Goal: Find contact information

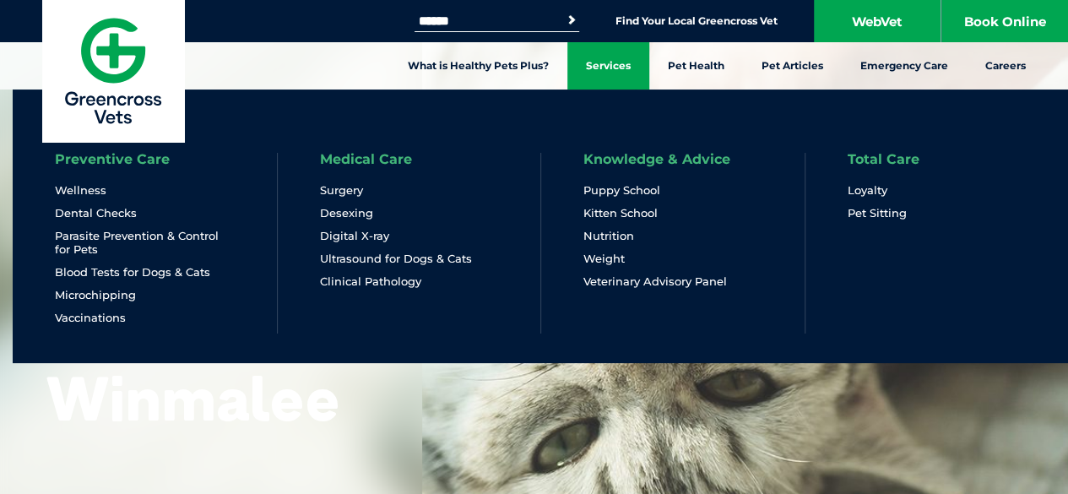
click at [607, 50] on link "Services" at bounding box center [609, 65] width 82 height 47
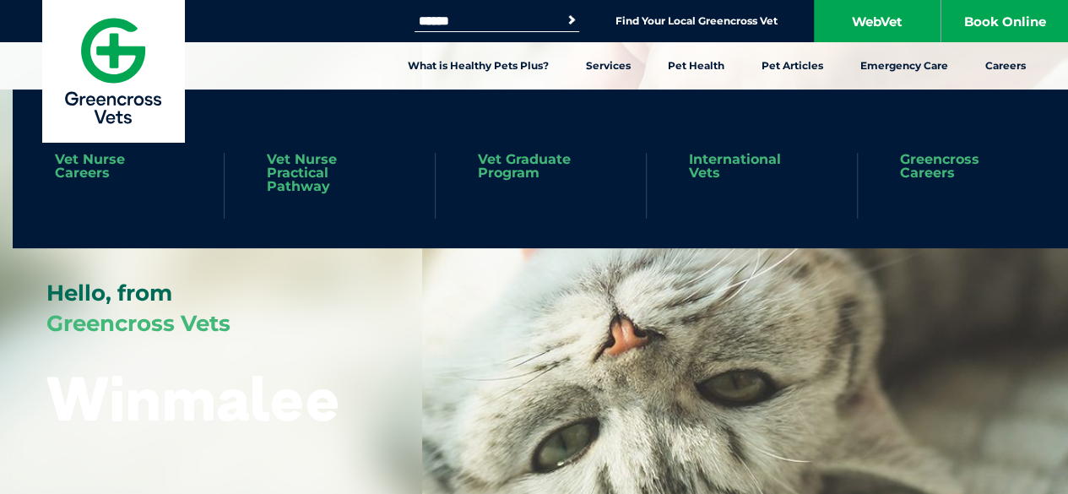
click at [932, 159] on link "Greencross Careers" at bounding box center [963, 166] width 126 height 27
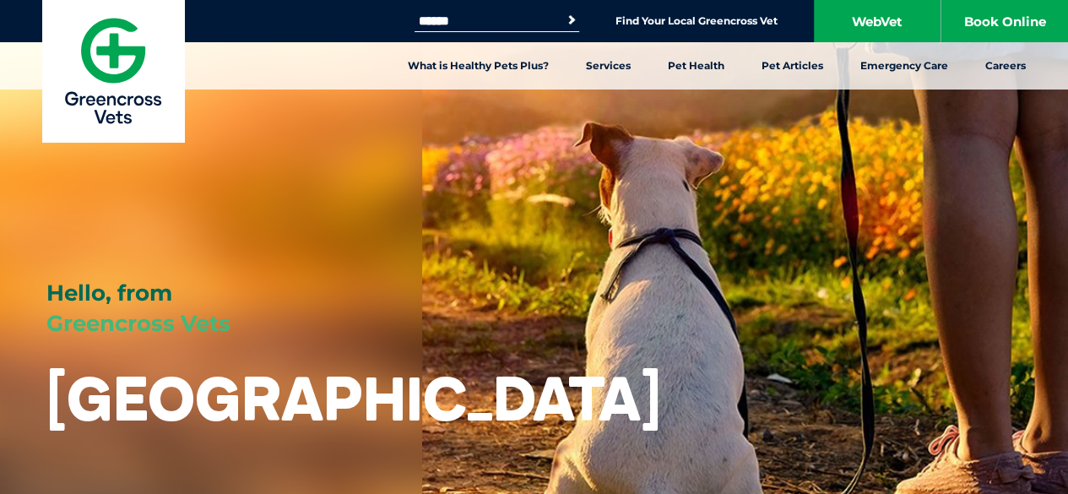
click at [514, 25] on input "Search for:" at bounding box center [487, 21] width 144 height 14
type input "*******"
click at [563, 12] on button "Search" at bounding box center [571, 20] width 17 height 17
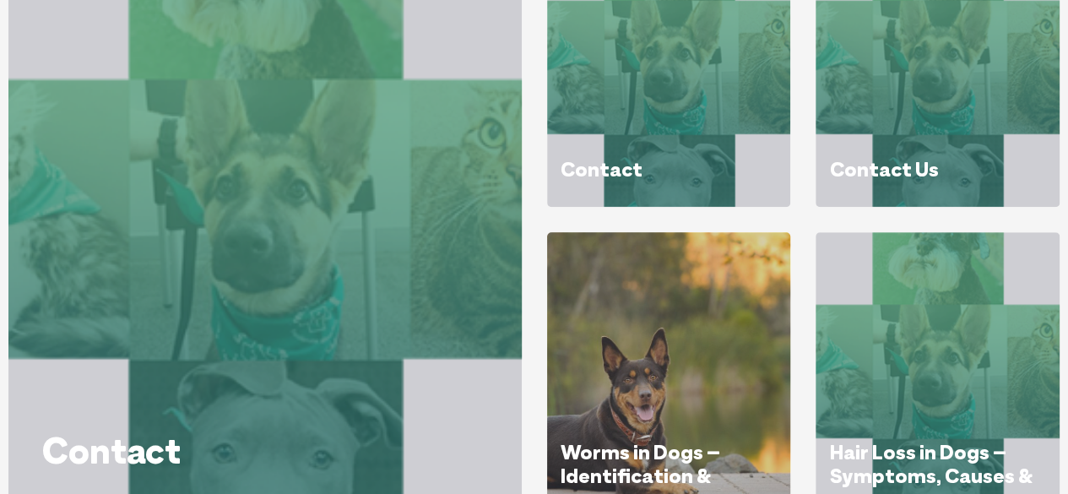
scroll to position [324, 0]
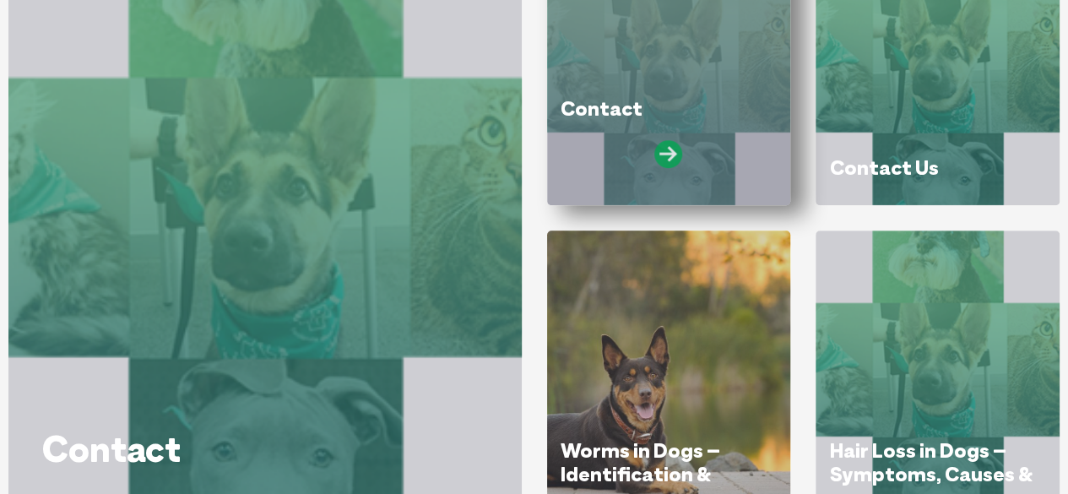
click at [660, 166] on icon at bounding box center [669, 154] width 28 height 28
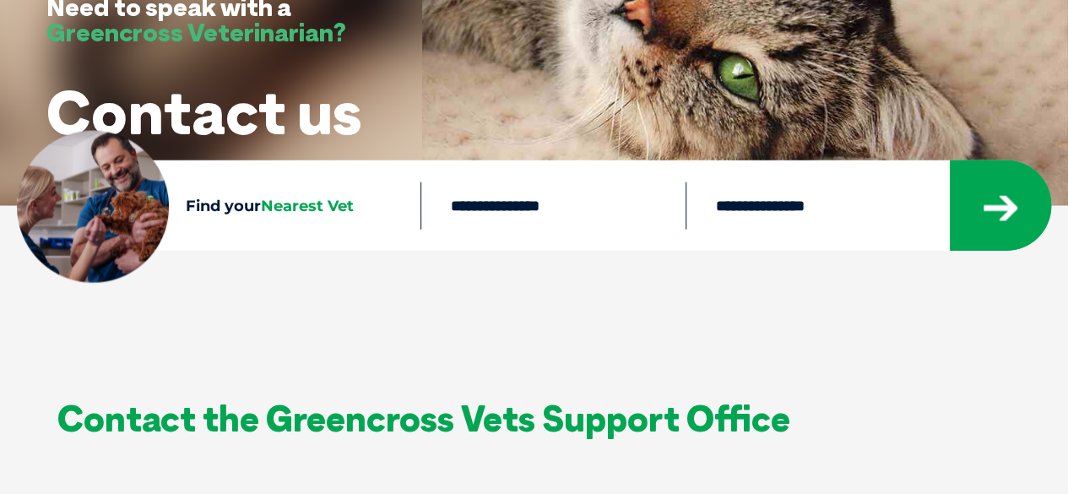
scroll to position [257, 0]
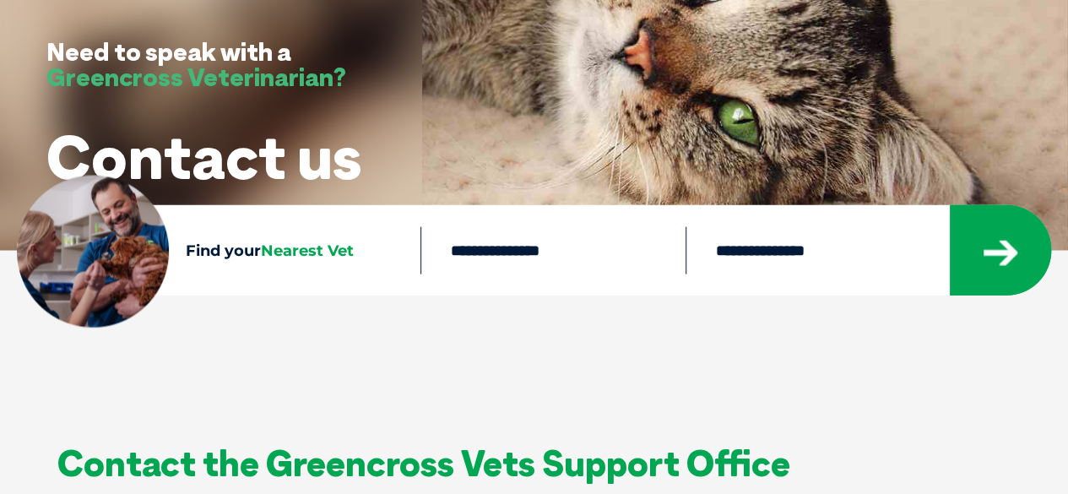
click at [525, 241] on input "text" at bounding box center [553, 249] width 265 height 47
type input "****"
click at [950, 205] on button "submit" at bounding box center [1000, 250] width 101 height 90
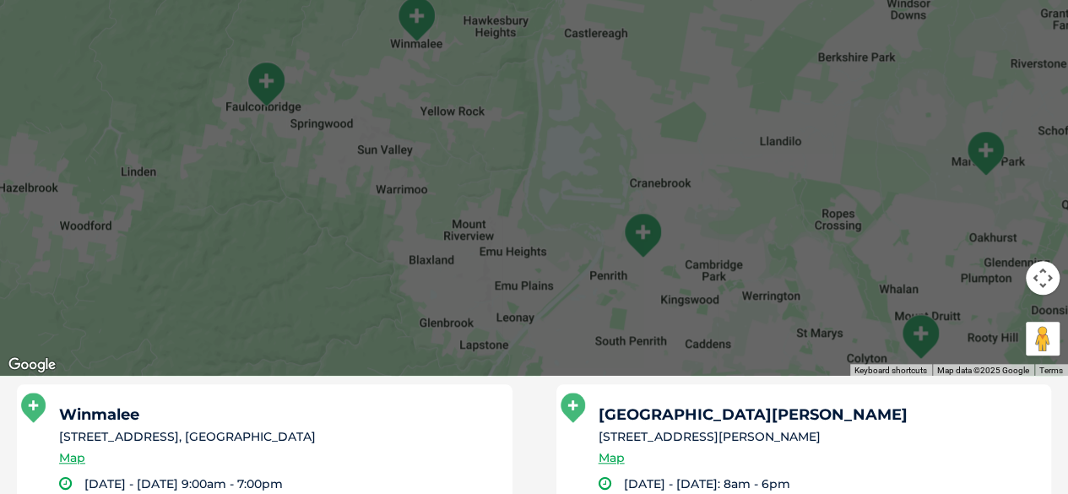
scroll to position [689, 0]
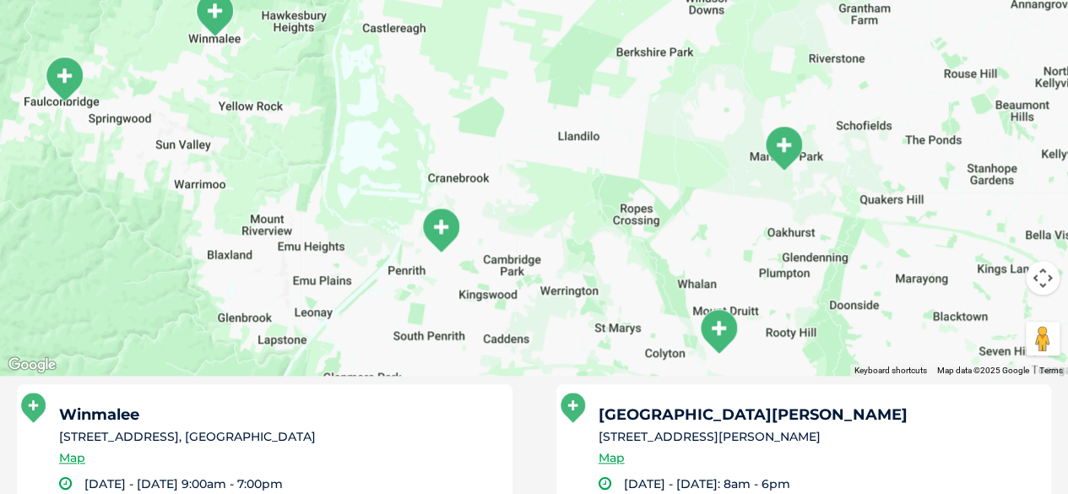
click at [785, 151] on img "Marsden Park" at bounding box center [784, 148] width 56 height 60
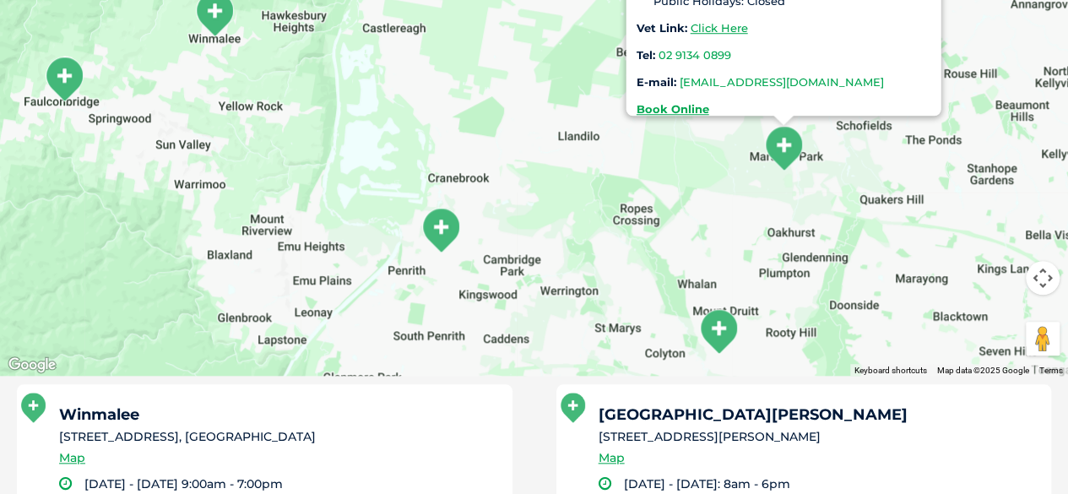
click at [752, 75] on link "[EMAIL_ADDRESS][DOMAIN_NAME]" at bounding box center [781, 82] width 204 height 14
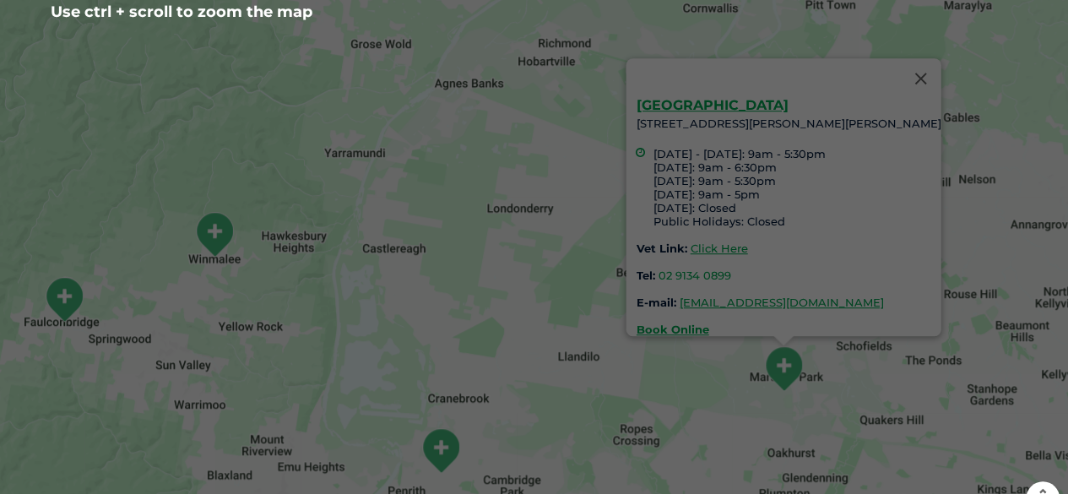
scroll to position [468, 0]
click at [215, 226] on img "Winmalee" at bounding box center [215, 235] width 56 height 60
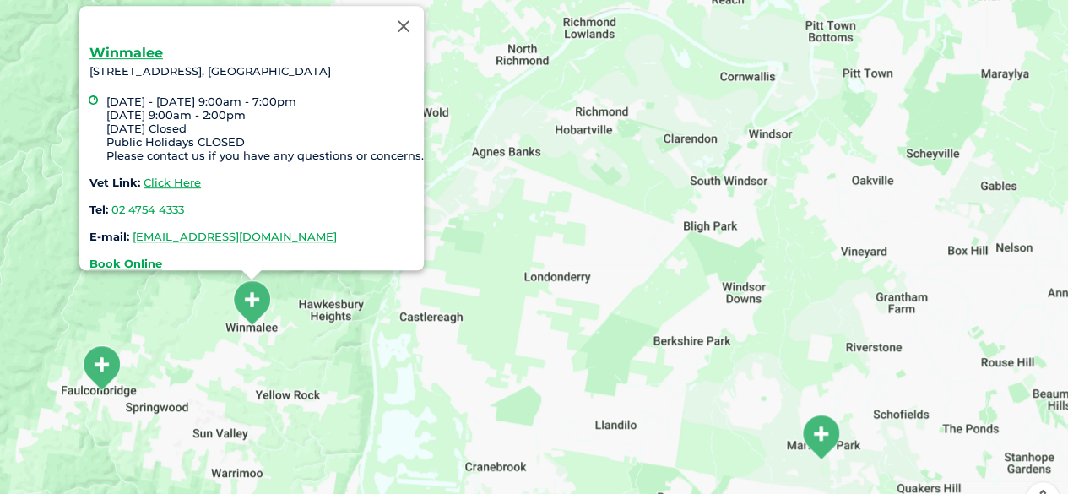
click at [825, 438] on img "Marsden Park" at bounding box center [821, 437] width 56 height 60
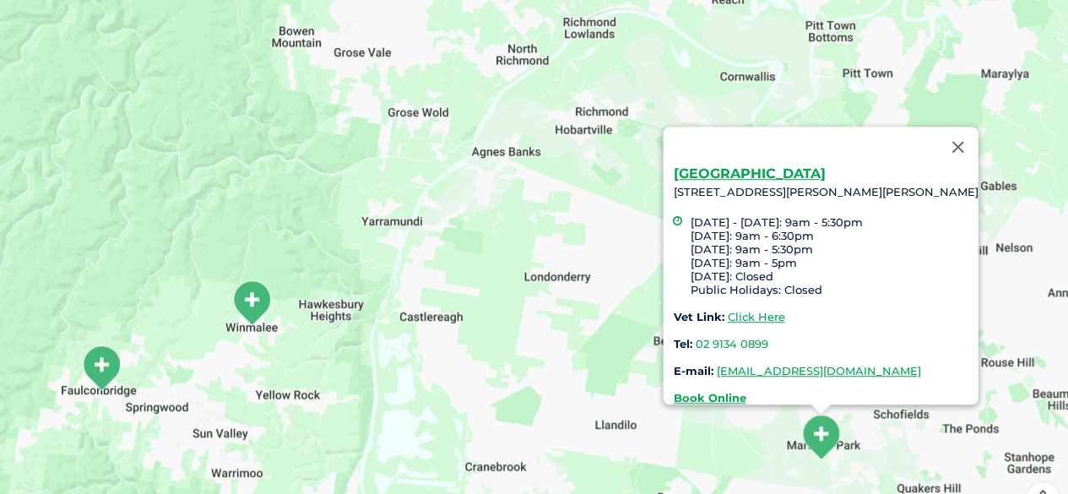
click at [247, 307] on img "Winmalee" at bounding box center [252, 303] width 56 height 60
